Goal: Task Accomplishment & Management: Manage account settings

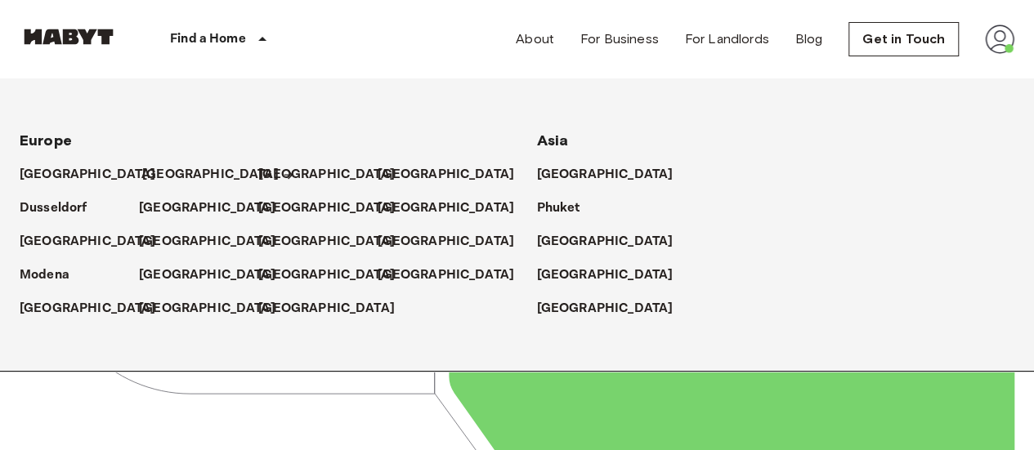
click at [155, 177] on p "[GEOGRAPHIC_DATA]" at bounding box center [210, 175] width 136 height 20
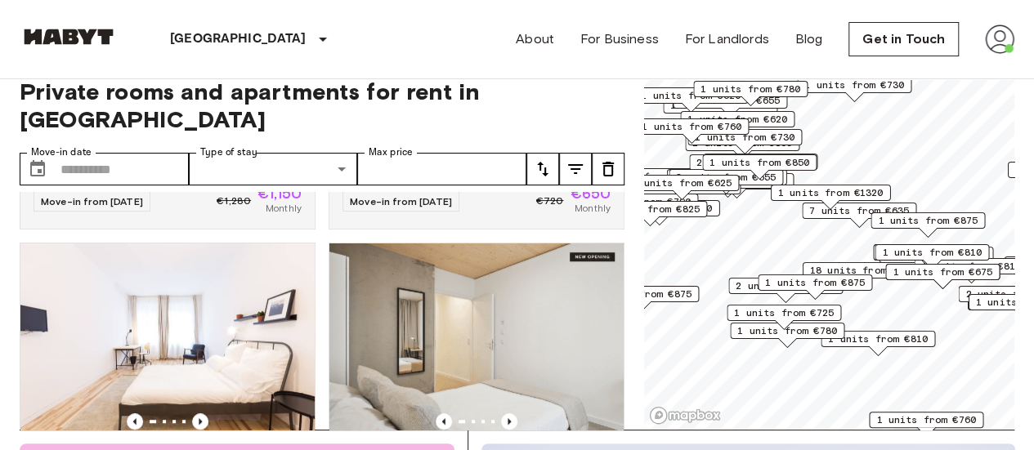
scroll to position [9718, 0]
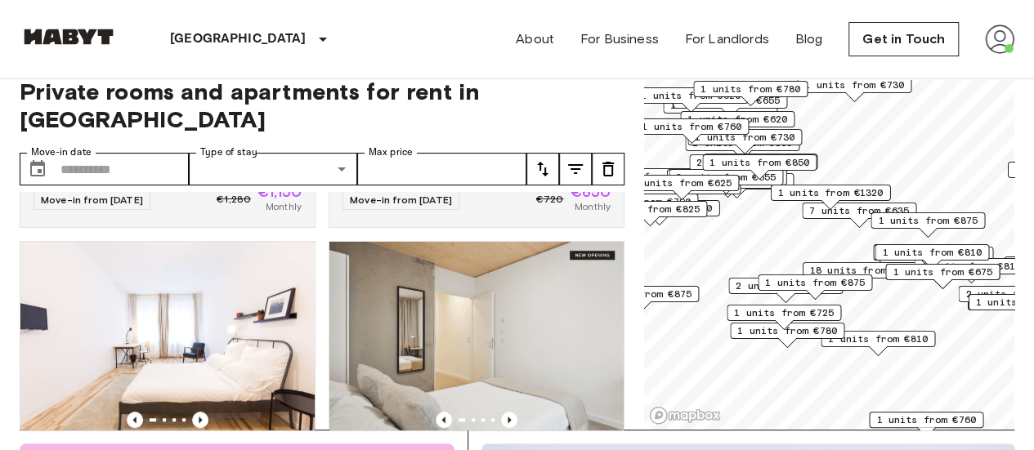
click at [996, 43] on img at bounding box center [999, 39] width 29 height 29
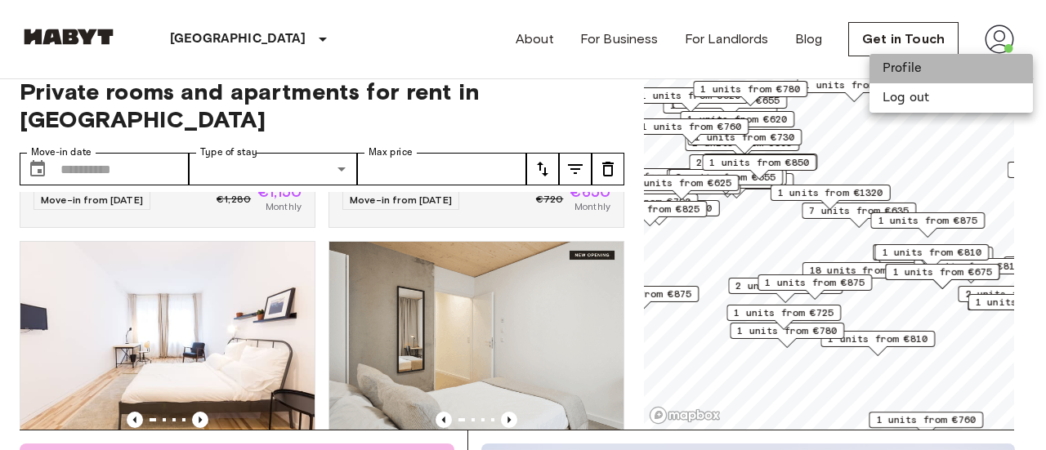
click at [923, 69] on li "Profile" at bounding box center [951, 68] width 163 height 29
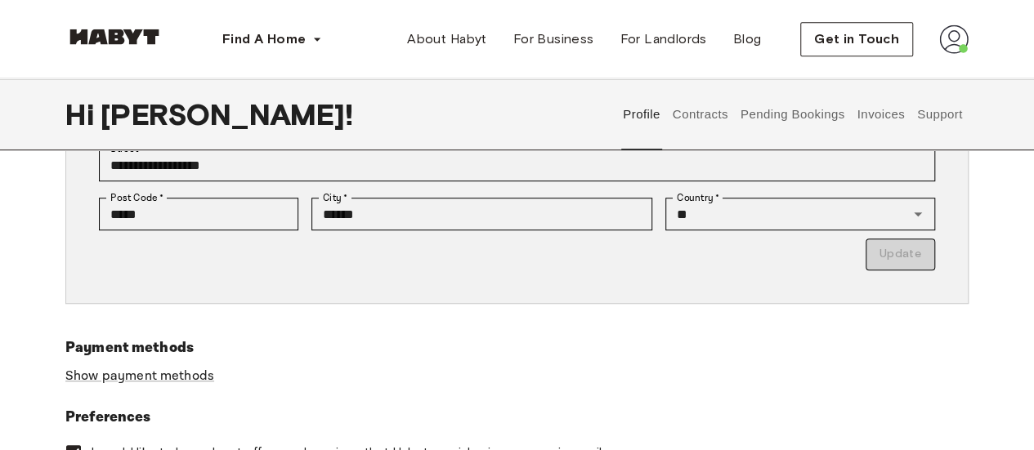
click at [994, 183] on html "**********" at bounding box center [517, 418] width 1034 height 1601
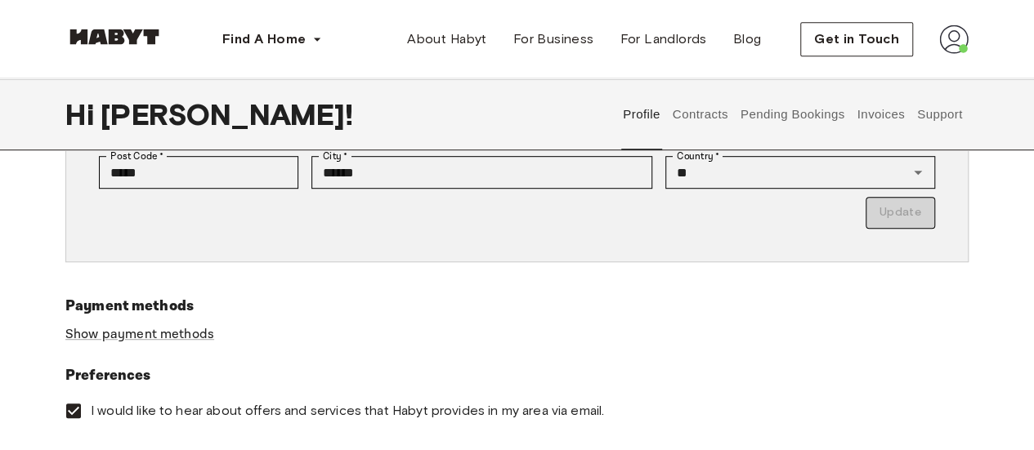
click at [705, 119] on button "Contracts" at bounding box center [700, 114] width 60 height 72
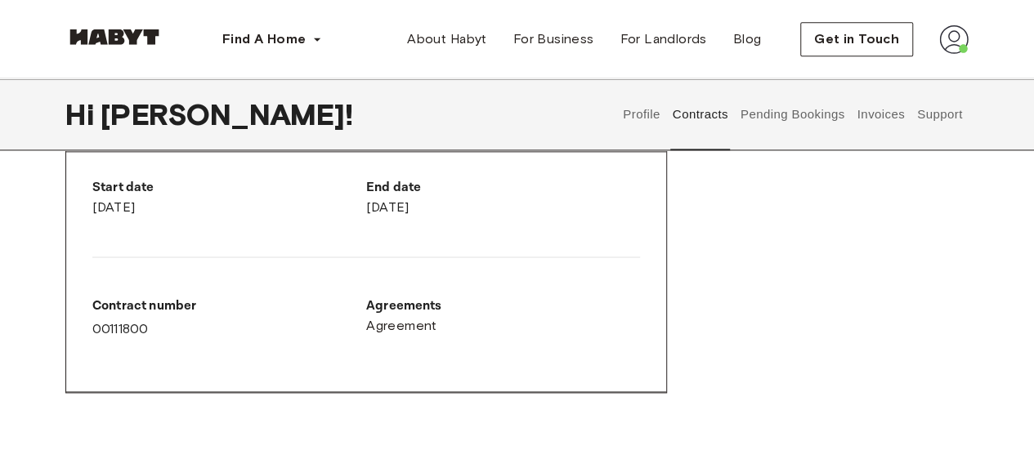
scroll to position [1055, 0]
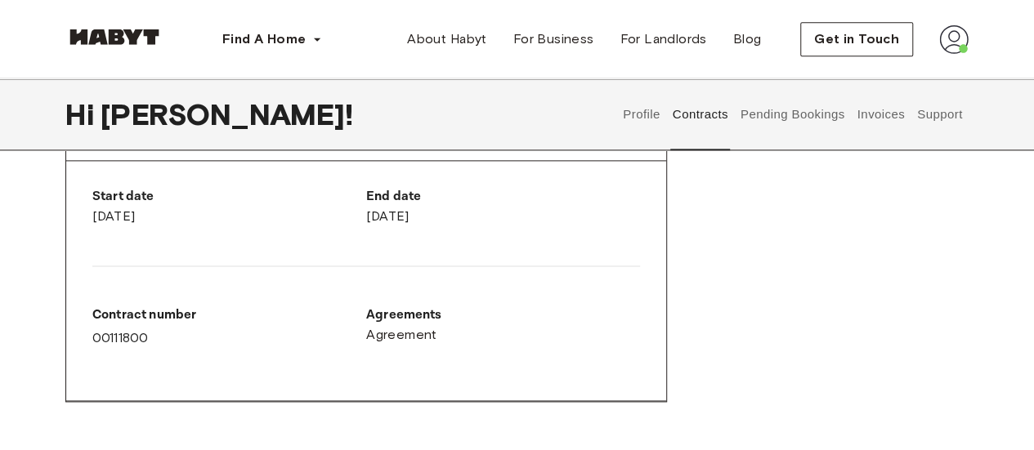
drag, startPoint x: 492, startPoint y: 214, endPoint x: 367, endPoint y: 218, distance: 125.1
click at [367, 218] on div "End date October 16th, 2025" at bounding box center [503, 206] width 274 height 39
copy div "[DATE]"
click at [749, 290] on div "Membership fee contract - 00111800 Terminated Start date April 28th, 2025 End d…" at bounding box center [516, 271] width 903 height 341
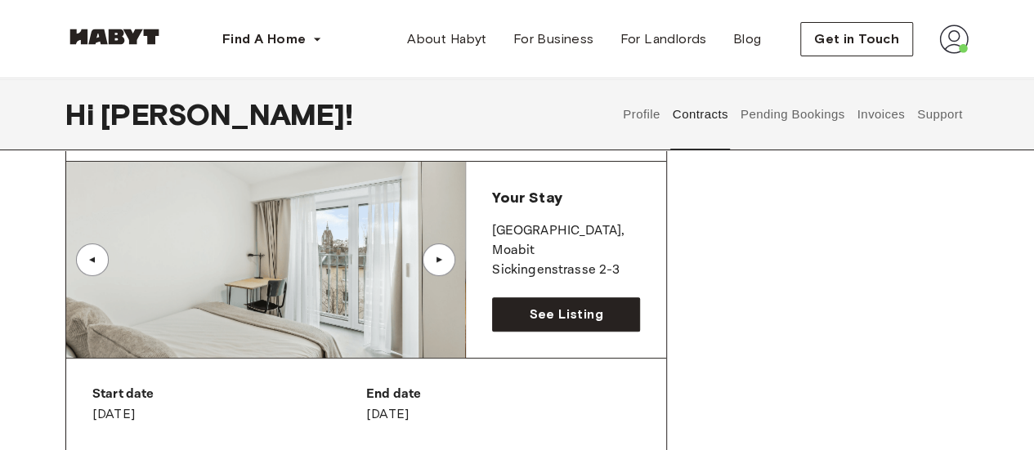
scroll to position [67, 0]
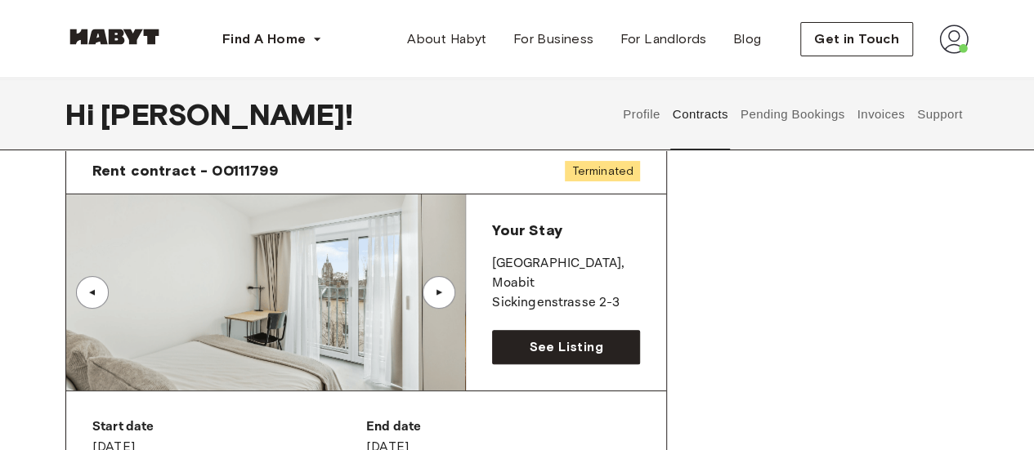
drag, startPoint x: 440, startPoint y: 290, endPoint x: 438, endPoint y: 279, distance: 11.6
click at [439, 284] on div "▲" at bounding box center [439, 292] width 33 height 33
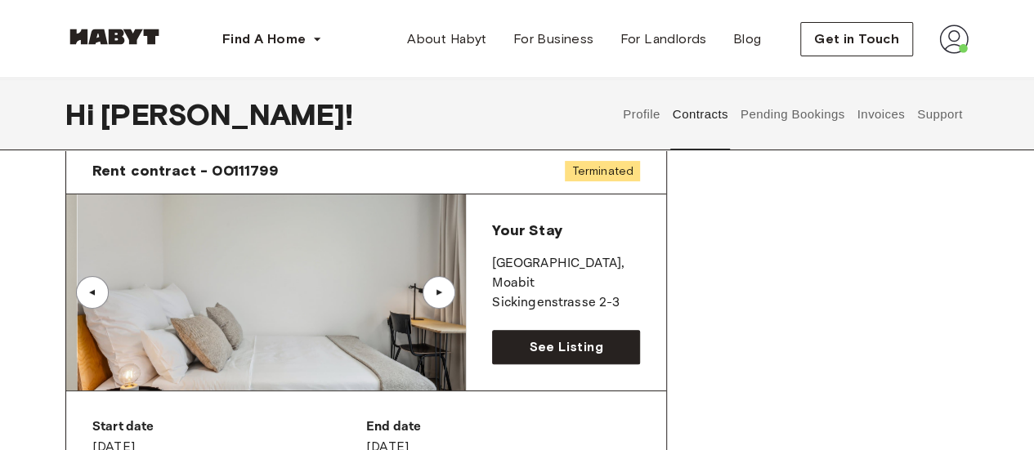
click at [438, 279] on div "▲" at bounding box center [439, 292] width 33 height 33
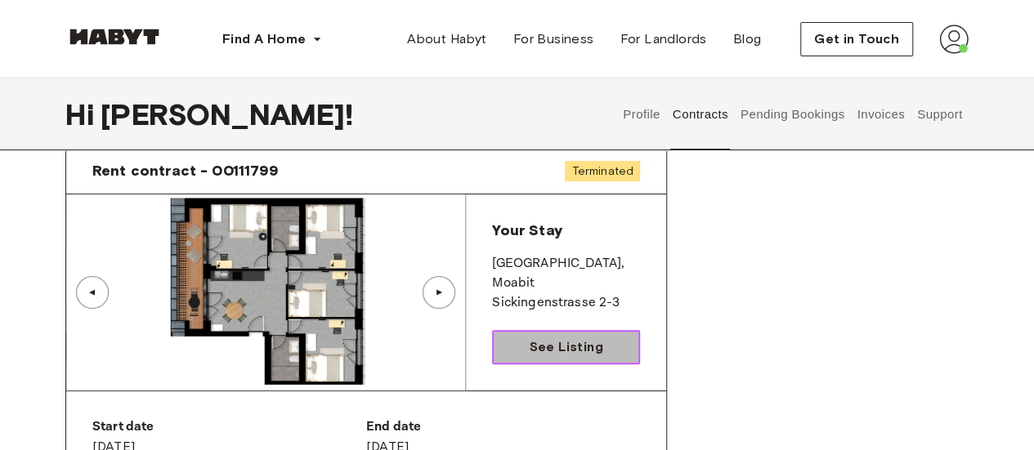
click at [573, 338] on span "See Listing" at bounding box center [566, 348] width 74 height 20
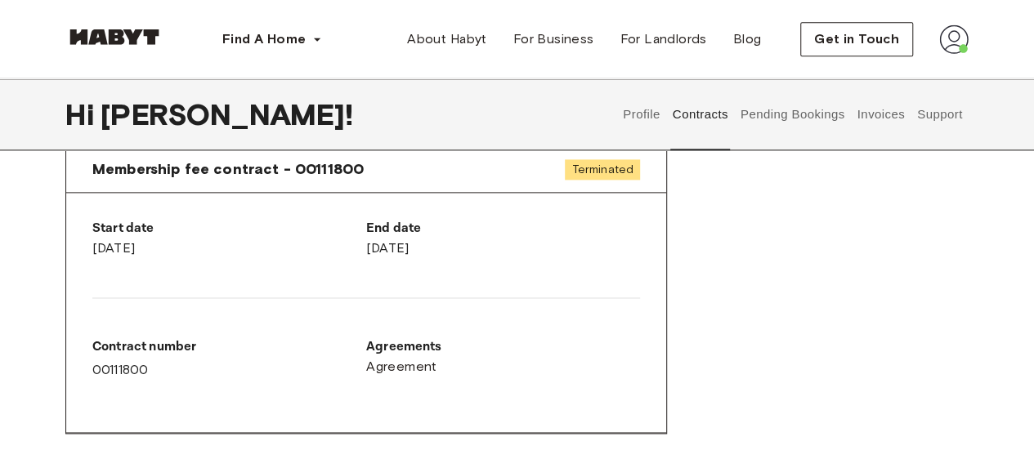
scroll to position [985, 0]
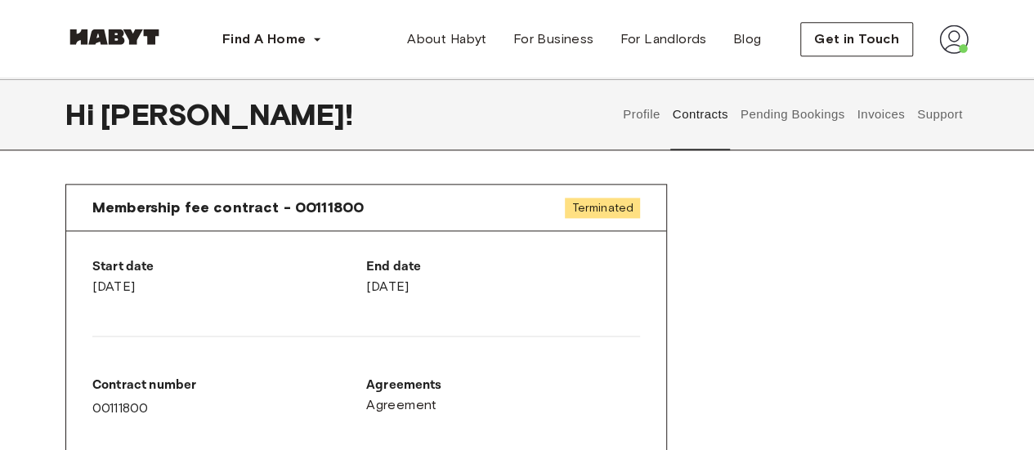
click at [786, 116] on button "Pending Bookings" at bounding box center [792, 114] width 109 height 72
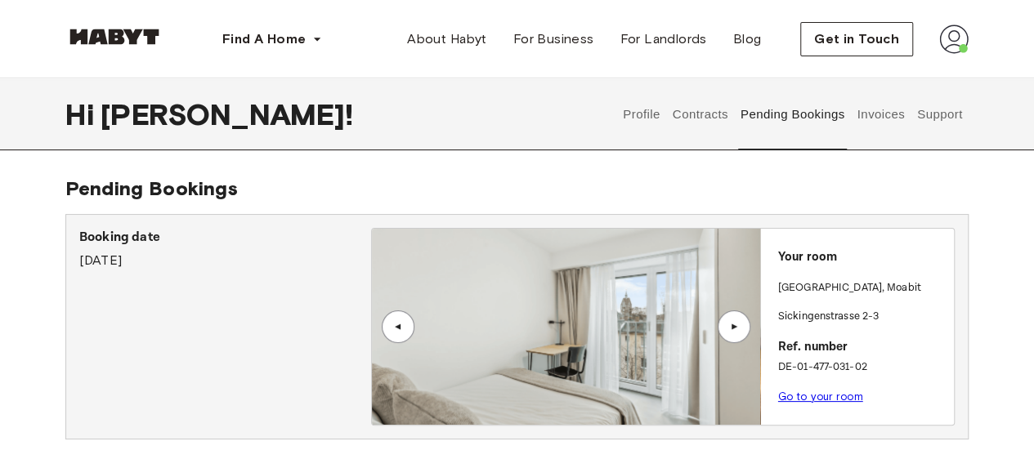
click at [811, 396] on link "Go to your room" at bounding box center [820, 397] width 85 height 12
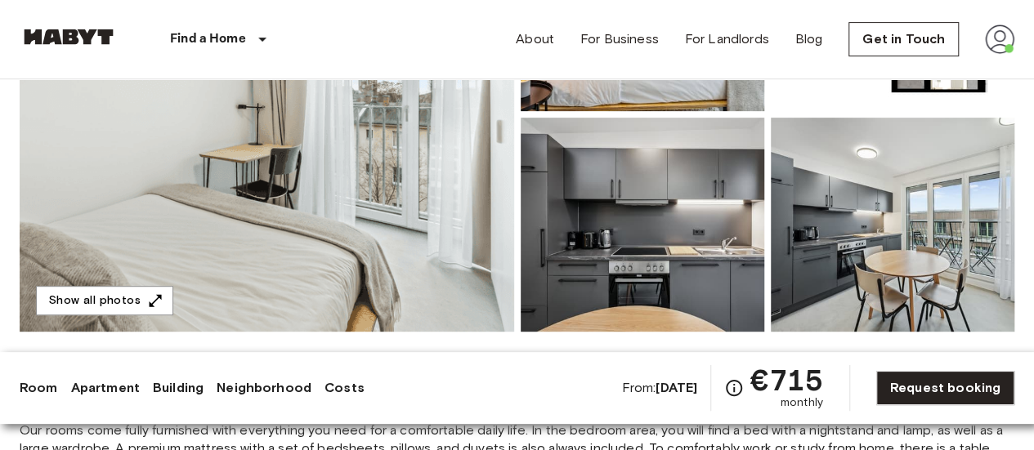
scroll to position [320, 0]
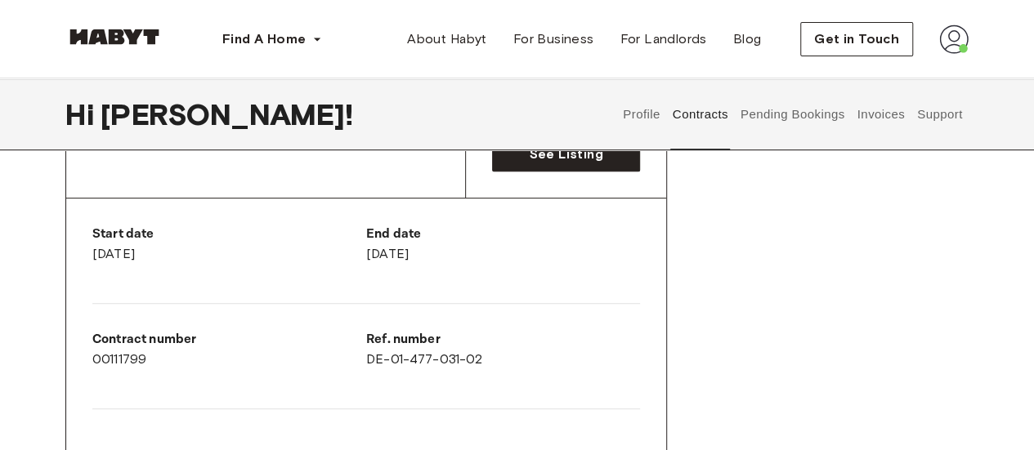
scroll to position [266, 0]
